Goal: Communication & Community: Connect with others

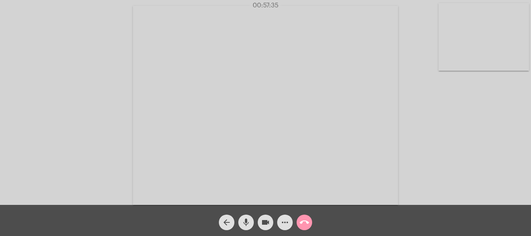
click at [303, 223] on mat-icon "call_end" at bounding box center [304, 222] width 9 height 9
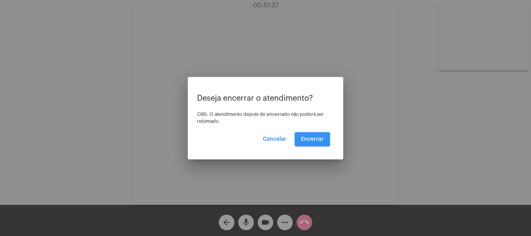
click at [318, 138] on span "Encerrar" at bounding box center [312, 139] width 23 height 5
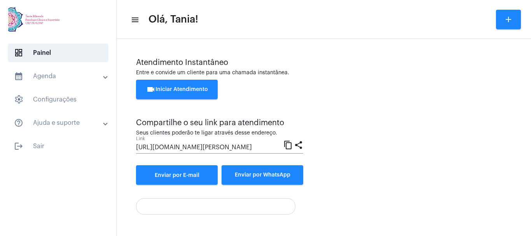
scroll to position [54, 0]
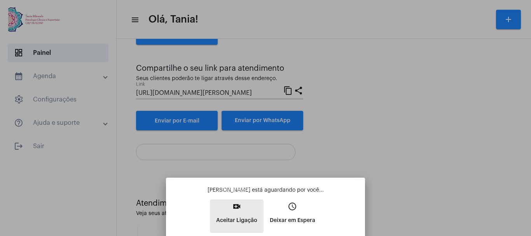
click at [238, 210] on mat-icon "video_call" at bounding box center [236, 206] width 9 height 9
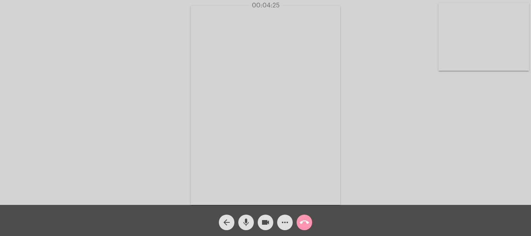
click at [284, 219] on mat-icon "more_horiz" at bounding box center [284, 222] width 9 height 9
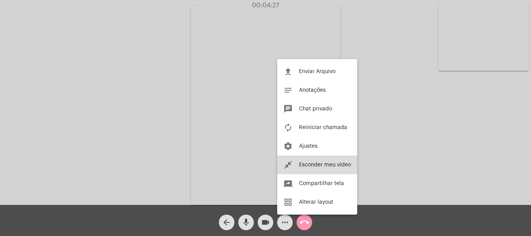
click at [306, 166] on span "Esconder meu vídeo" at bounding box center [325, 164] width 52 height 5
